Goal: Task Accomplishment & Management: Complete application form

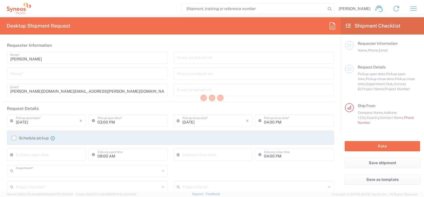
type input "3190"
type input "[GEOGRAPHIC_DATA]"
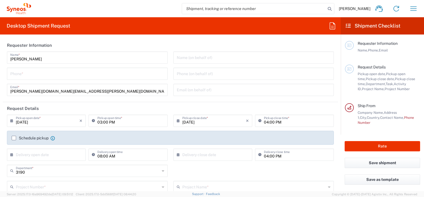
type input "[PERSON_NAME] Research Group Ltd-Macclesfield [GEOGRAPHIC_DATA]"
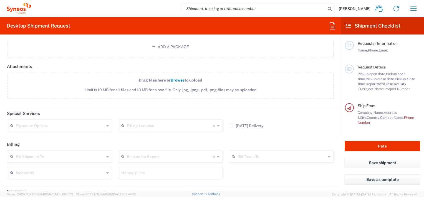
scroll to position [691, 0]
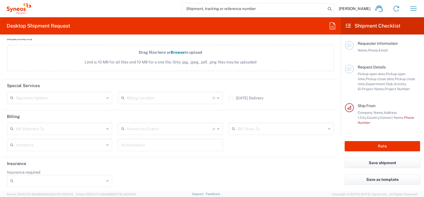
click at [104, 179] on div at bounding box center [59, 180] width 105 height 12
click at [136, 172] on div "Insurance required No Yes" at bounding box center [170, 179] width 333 height 21
click at [141, 166] on header "Insurance" at bounding box center [170, 163] width 335 height 12
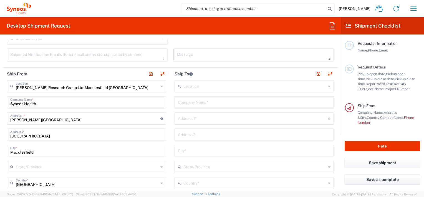
scroll to position [192, 0]
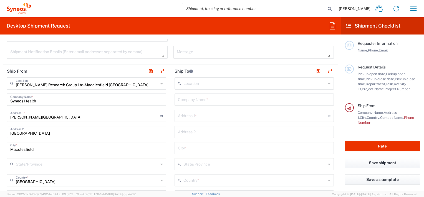
click at [268, 86] on input "text" at bounding box center [255, 83] width 143 height 10
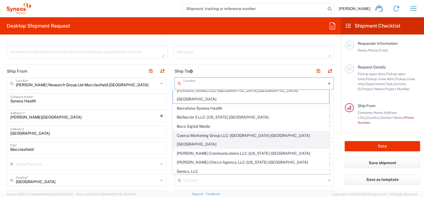
scroll to position [0, 0]
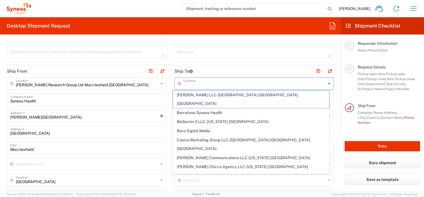
click at [328, 84] on div "Location" at bounding box center [254, 83] width 159 height 12
click at [328, 82] on icon at bounding box center [329, 83] width 2 height 9
click at [288, 74] on header "Ship To" at bounding box center [254, 71] width 168 height 12
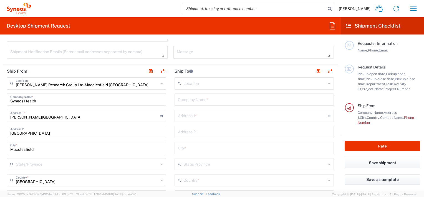
click at [279, 72] on header "Ship To" at bounding box center [254, 71] width 168 height 12
